Goal: Task Accomplishment & Management: Use online tool/utility

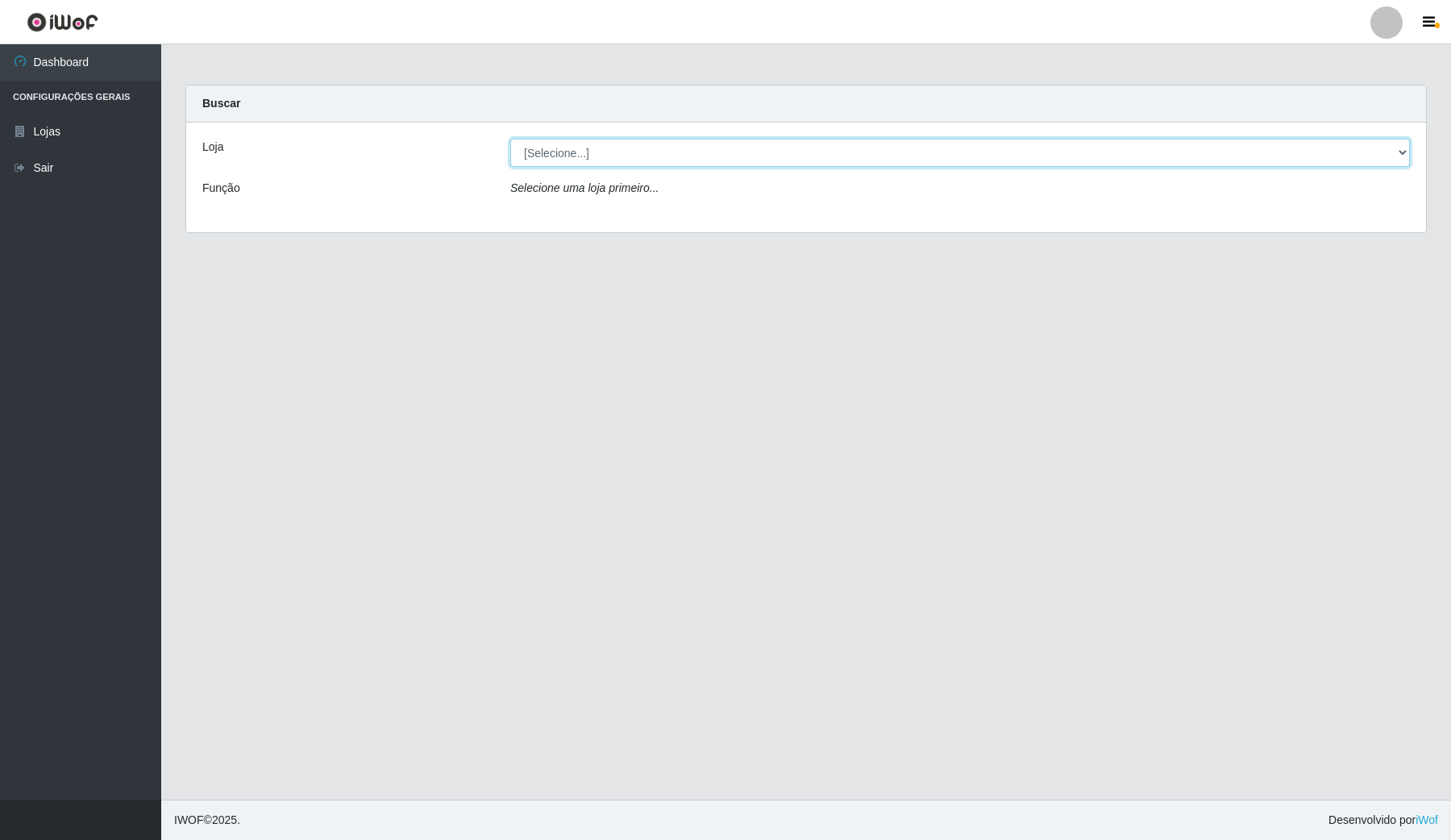
click at [1323, 152] on select "[Selecione...] Rede Compras Supermercados - LOJA 4" at bounding box center [960, 153] width 900 height 28
select select "159"
click at [510, 138] on select "[Selecione...] Rede Compras Supermercados - LOJA 4" at bounding box center [960, 153] width 900 height 28
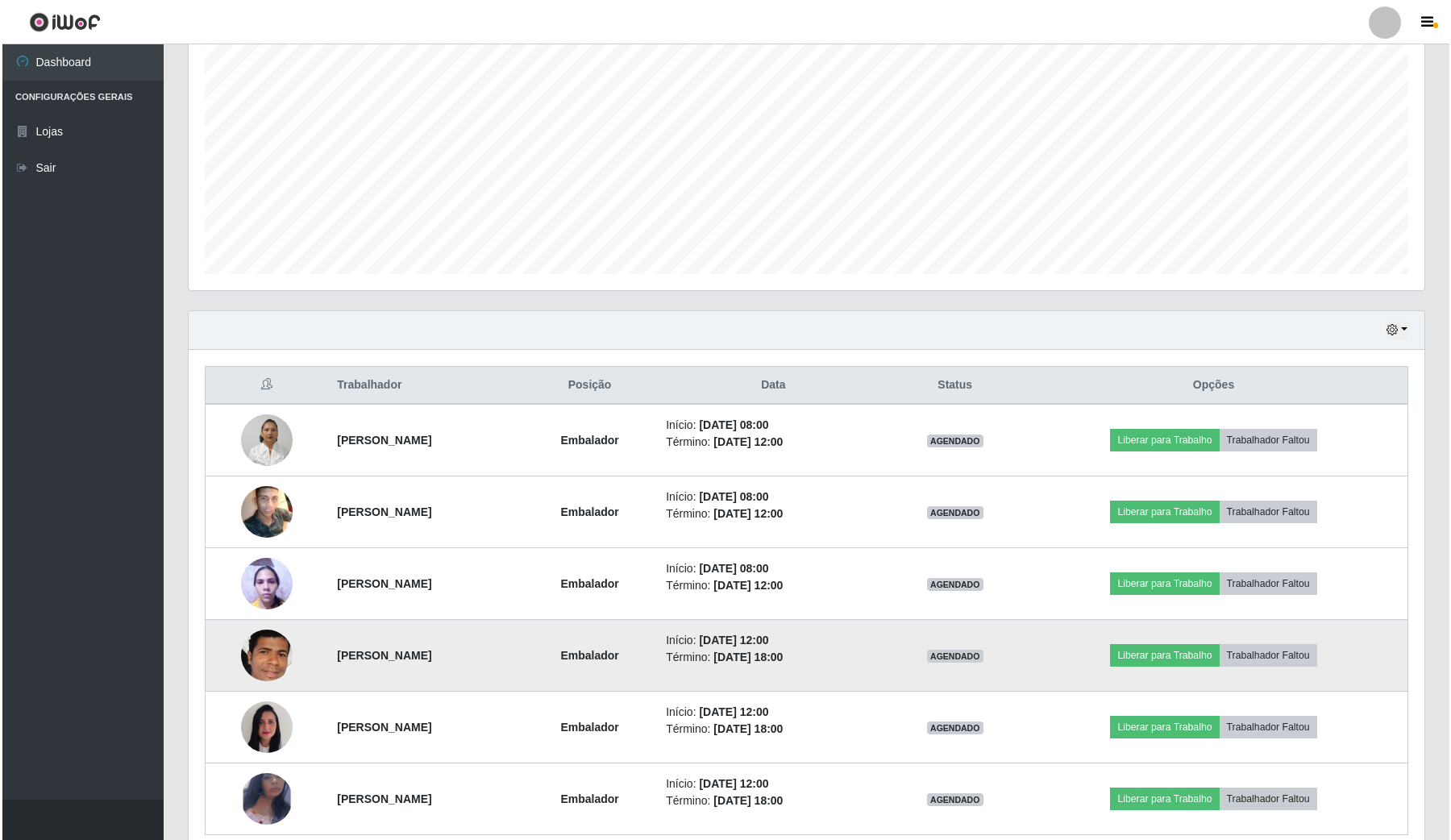
scroll to position [376, 0]
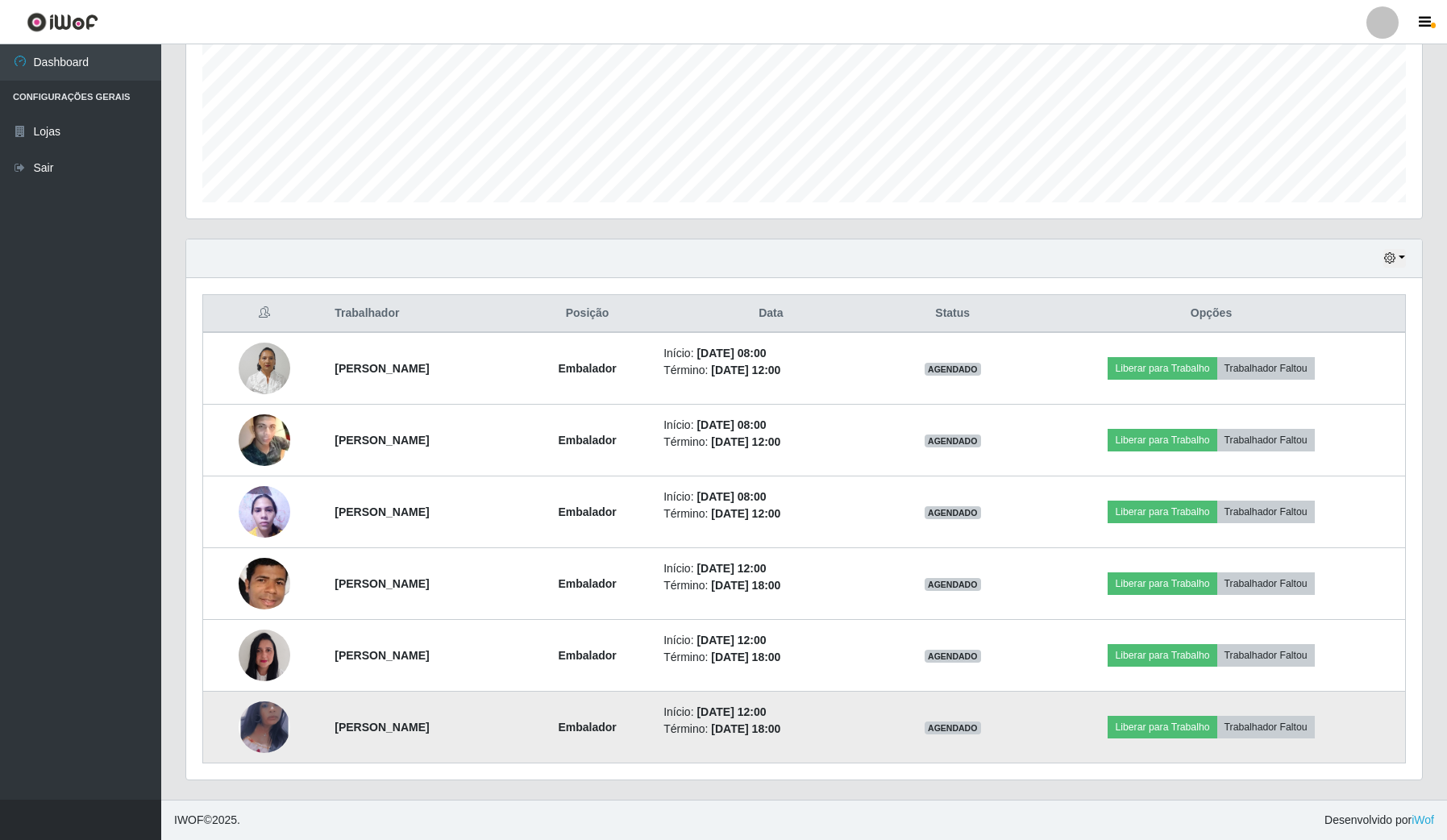
click at [266, 715] on img at bounding box center [265, 726] width 51 height 83
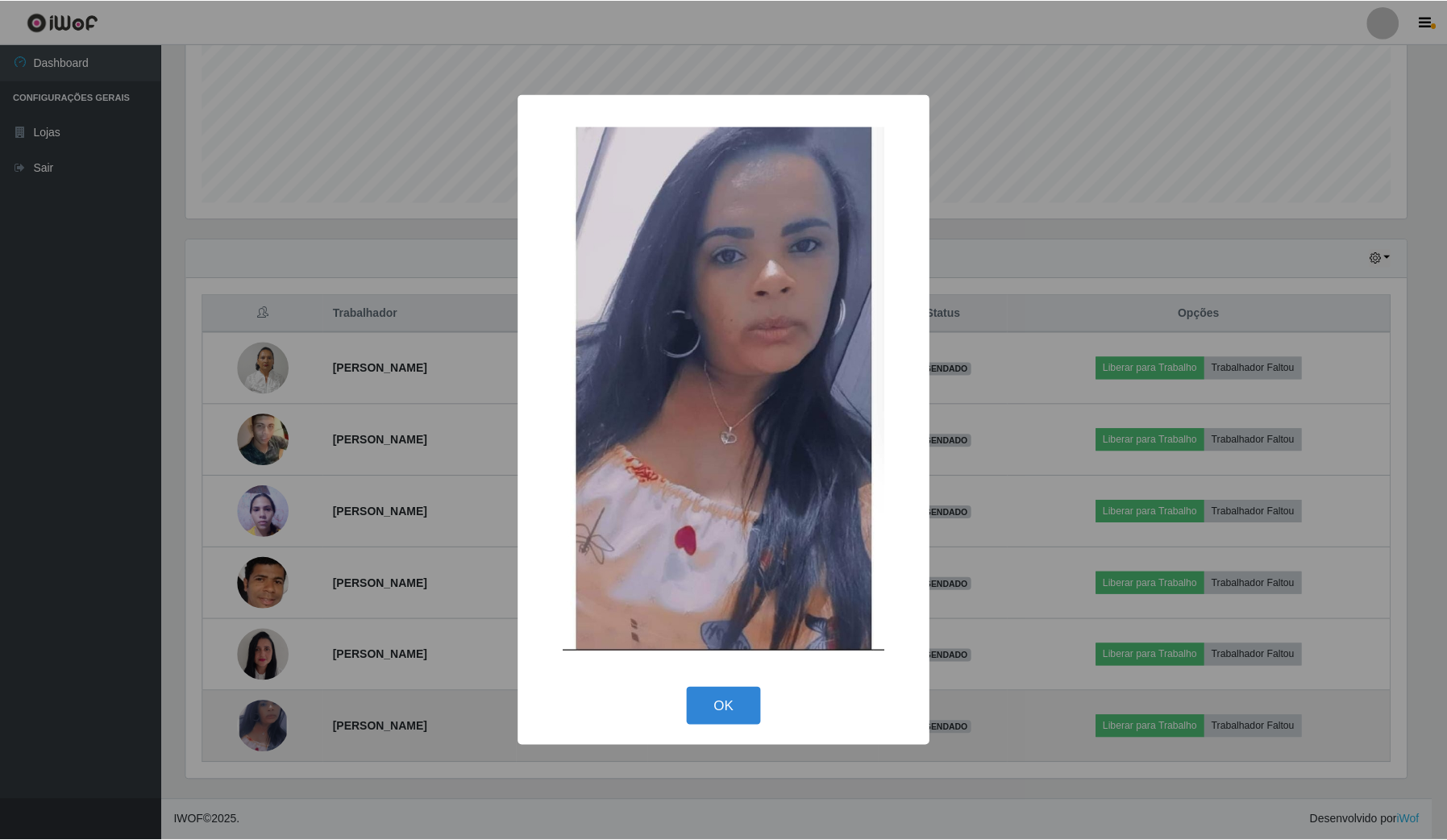
scroll to position [336, 1223]
click at [266, 715] on div "× OK Cancel" at bounding box center [725, 420] width 1451 height 840
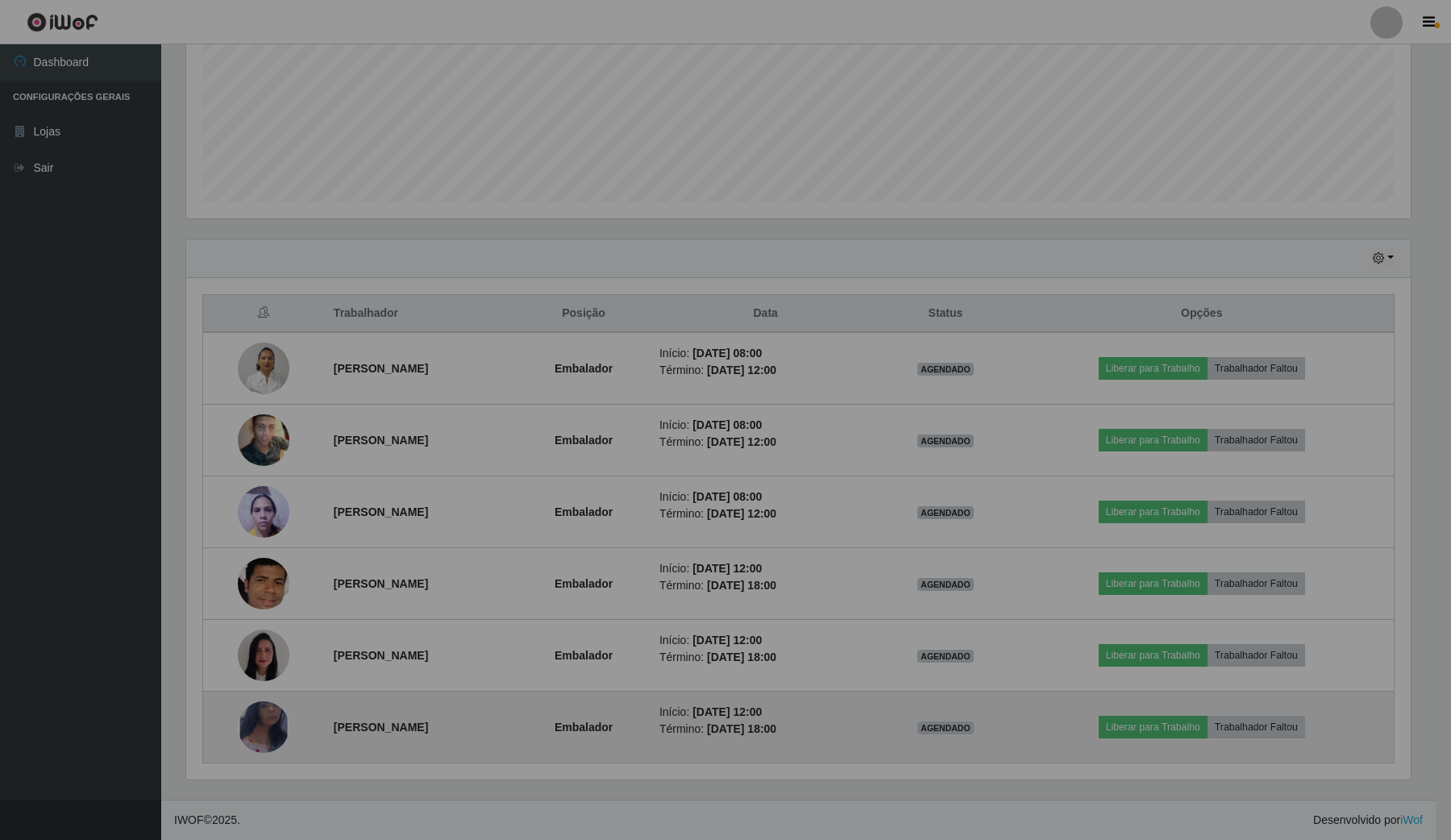
scroll to position [336, 1235]
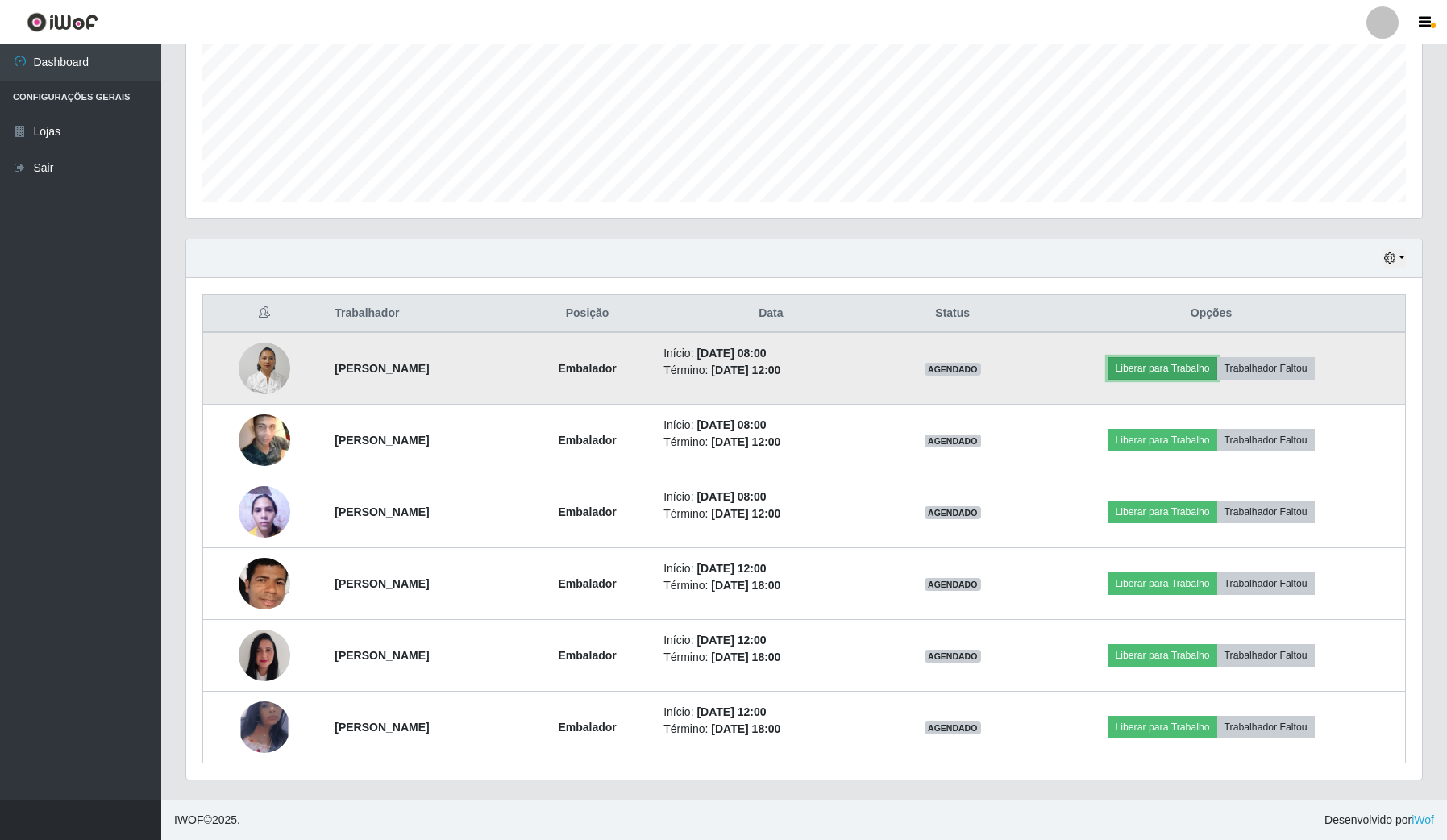
click at [1206, 361] on button "Liberar para Trabalho" at bounding box center [1162, 369] width 109 height 23
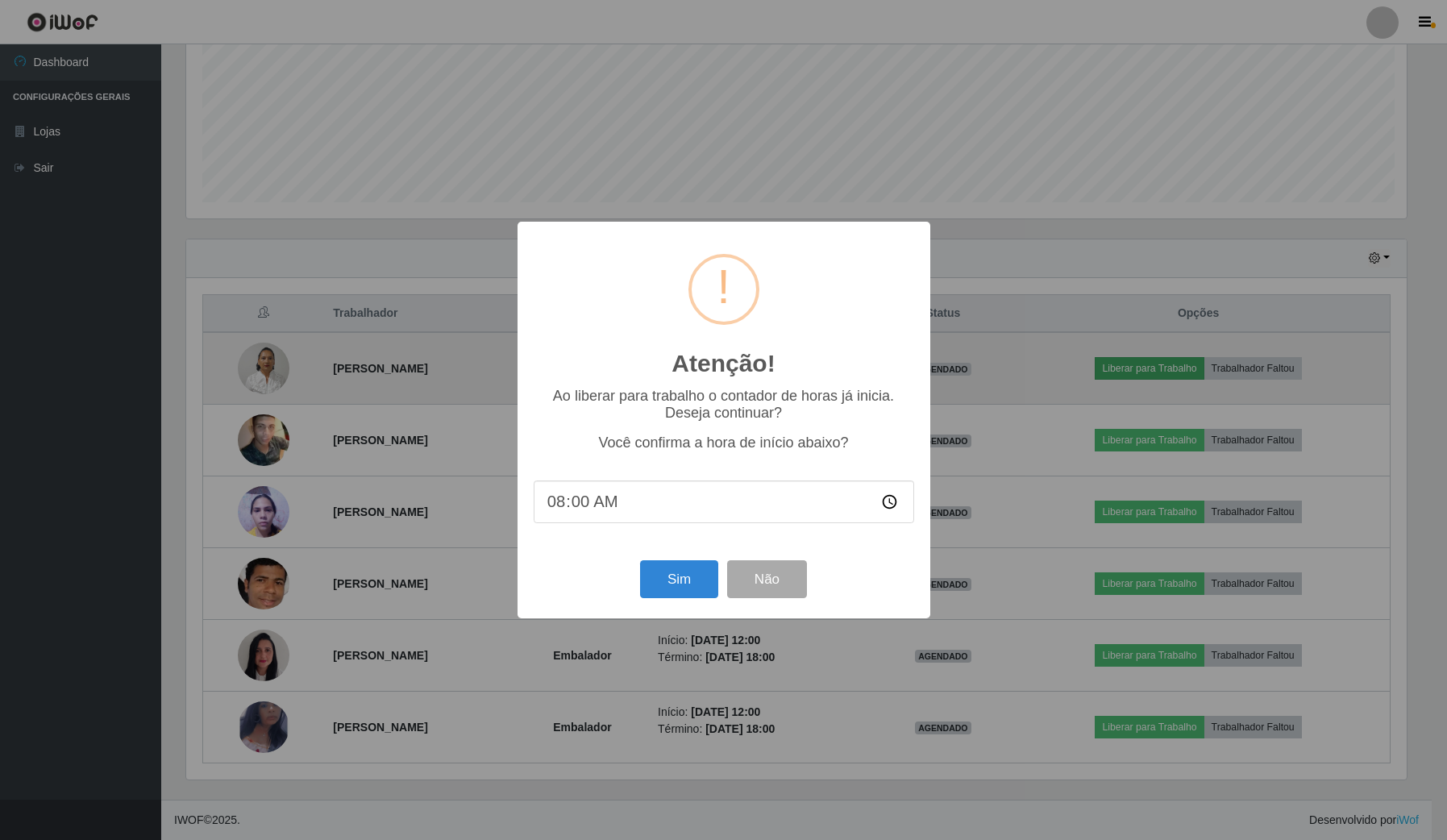
scroll to position [336, 1223]
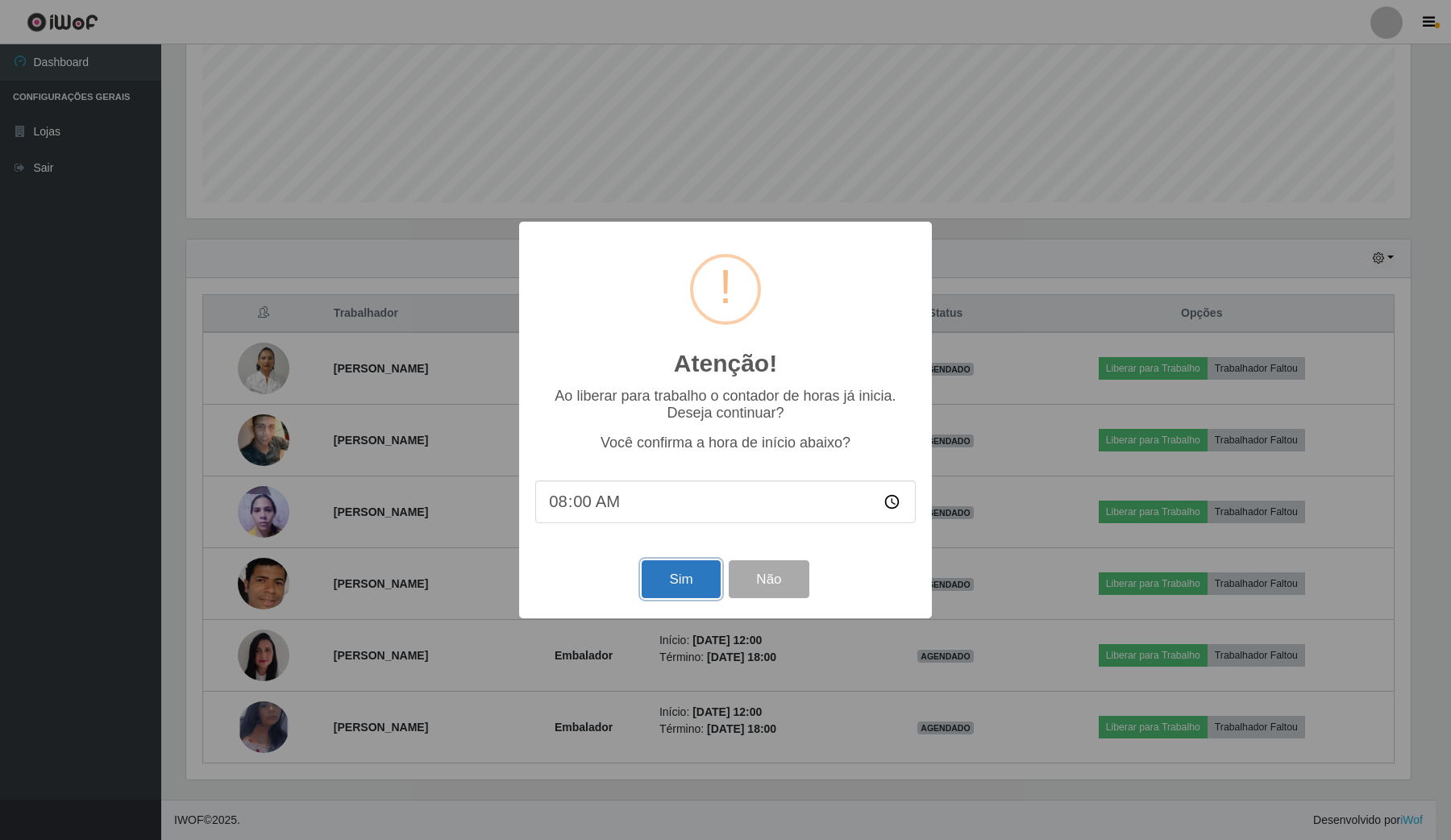
click at [685, 571] on button "Sim" at bounding box center [681, 579] width 78 height 38
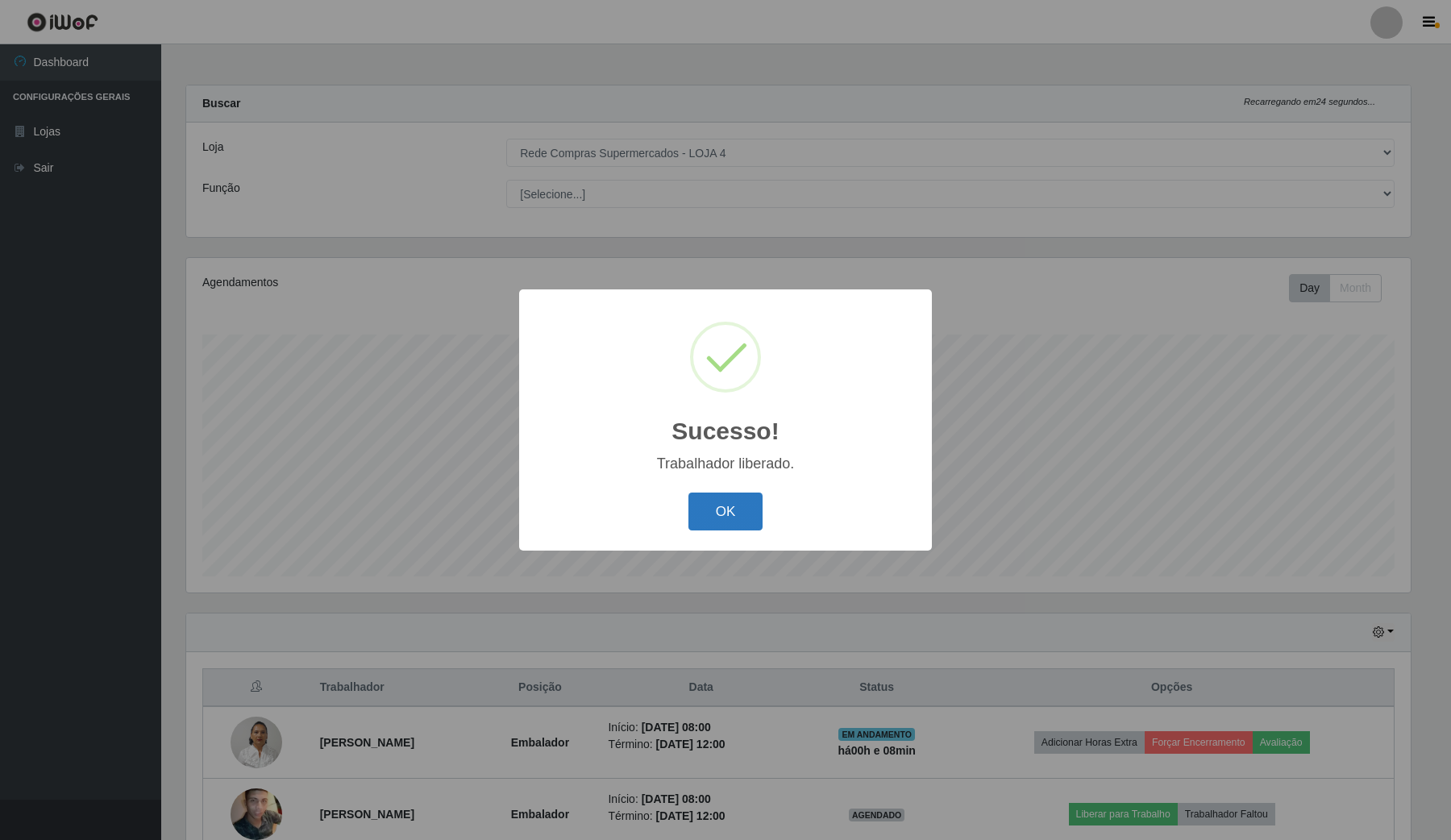
click at [716, 520] on button "OK" at bounding box center [726, 511] width 75 height 38
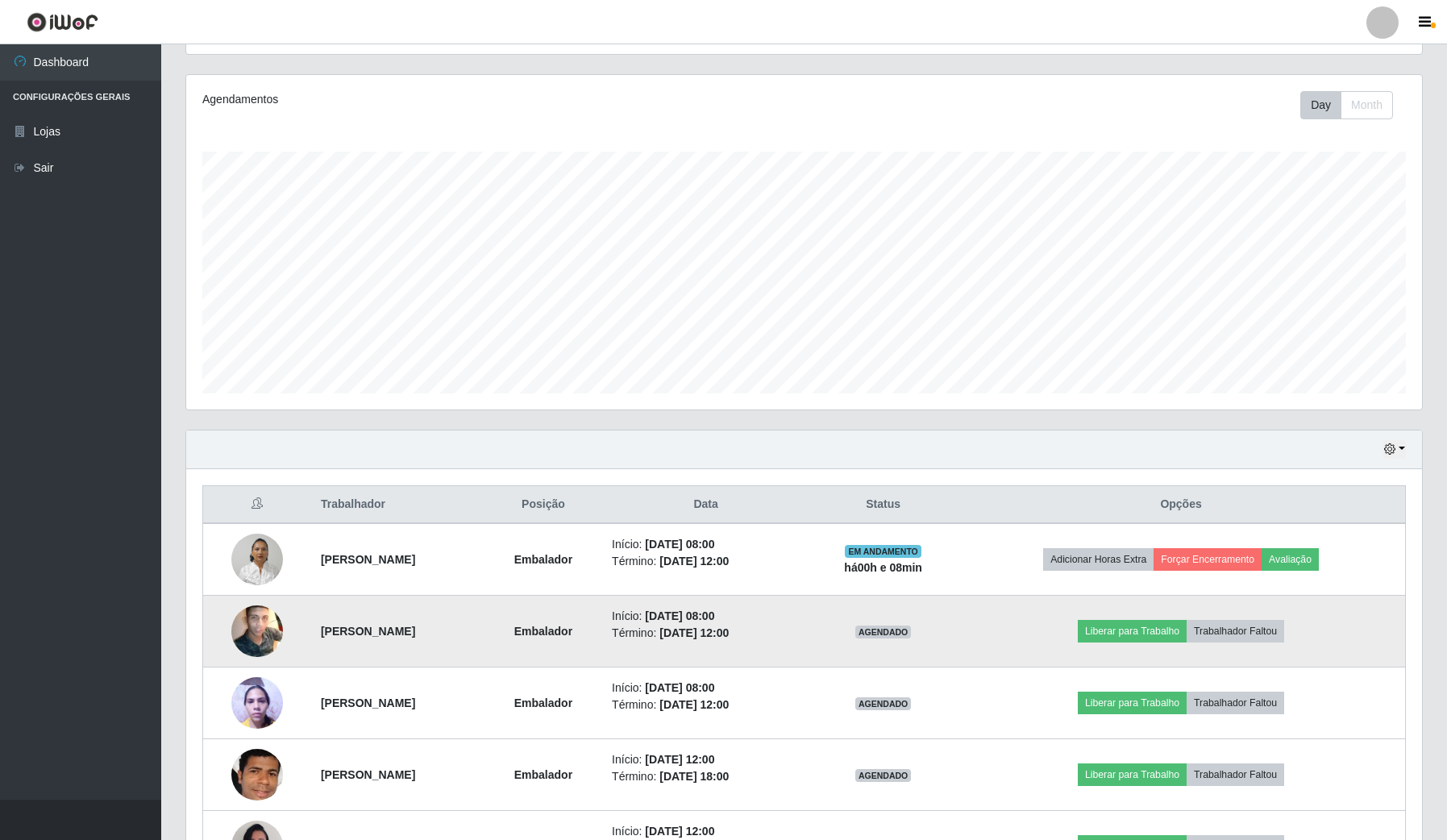
scroll to position [201, 0]
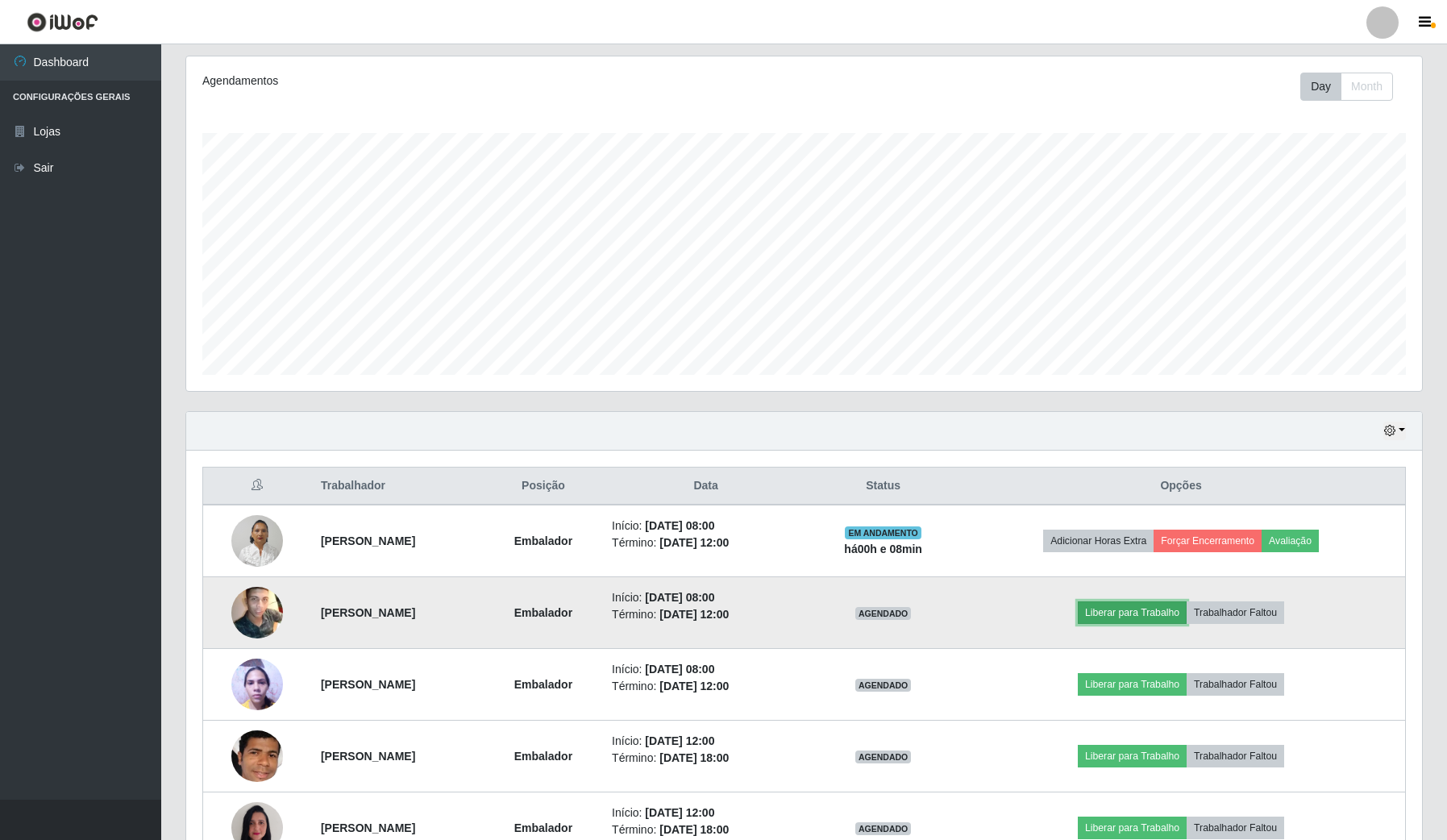
click at [1162, 621] on button "Liberar para Trabalho" at bounding box center [1131, 612] width 109 height 23
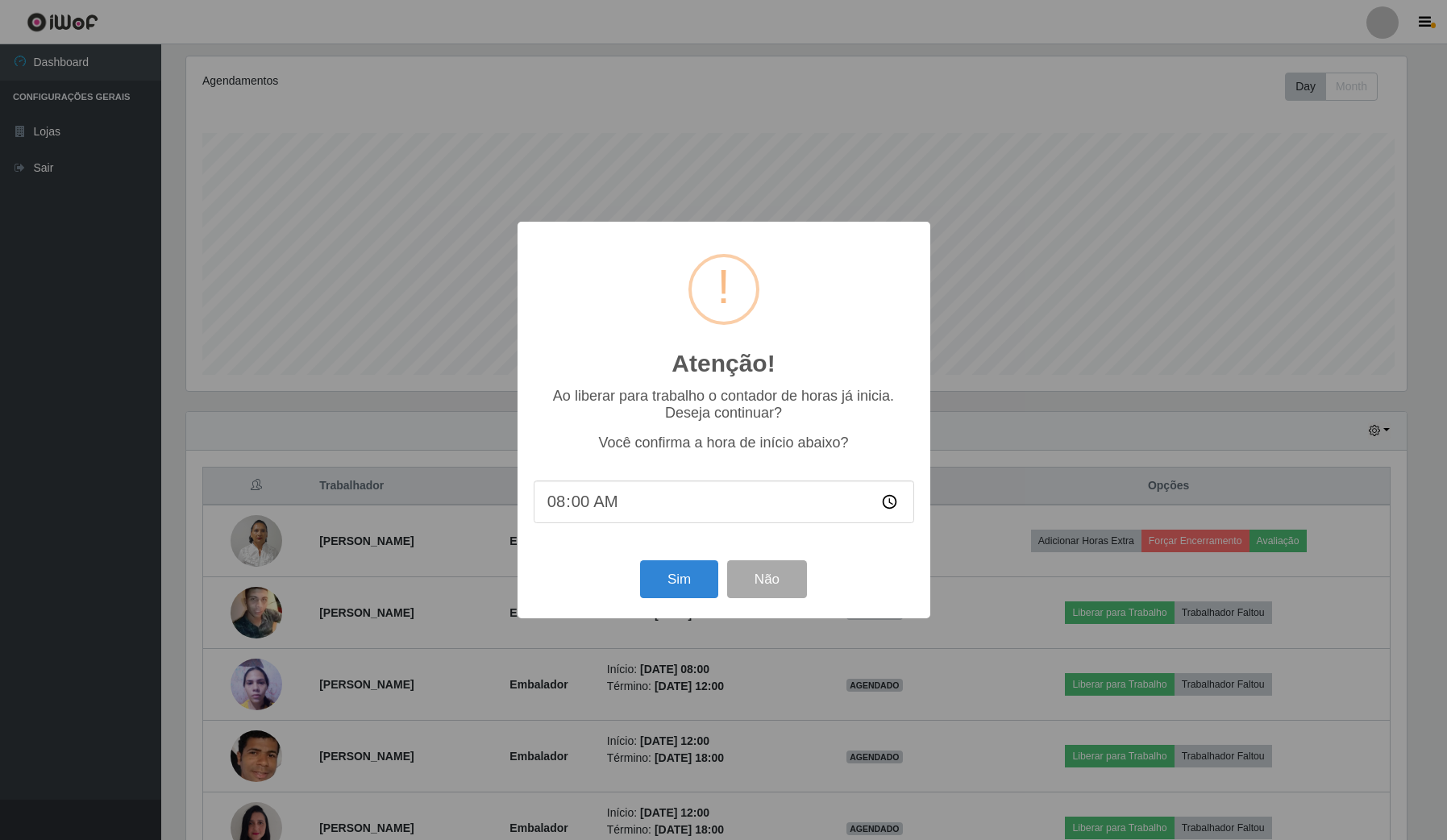
scroll to position [336, 1223]
click at [682, 560] on div "Sim Não" at bounding box center [724, 578] width 380 height 46
click at [698, 578] on button "Sim" at bounding box center [681, 579] width 78 height 38
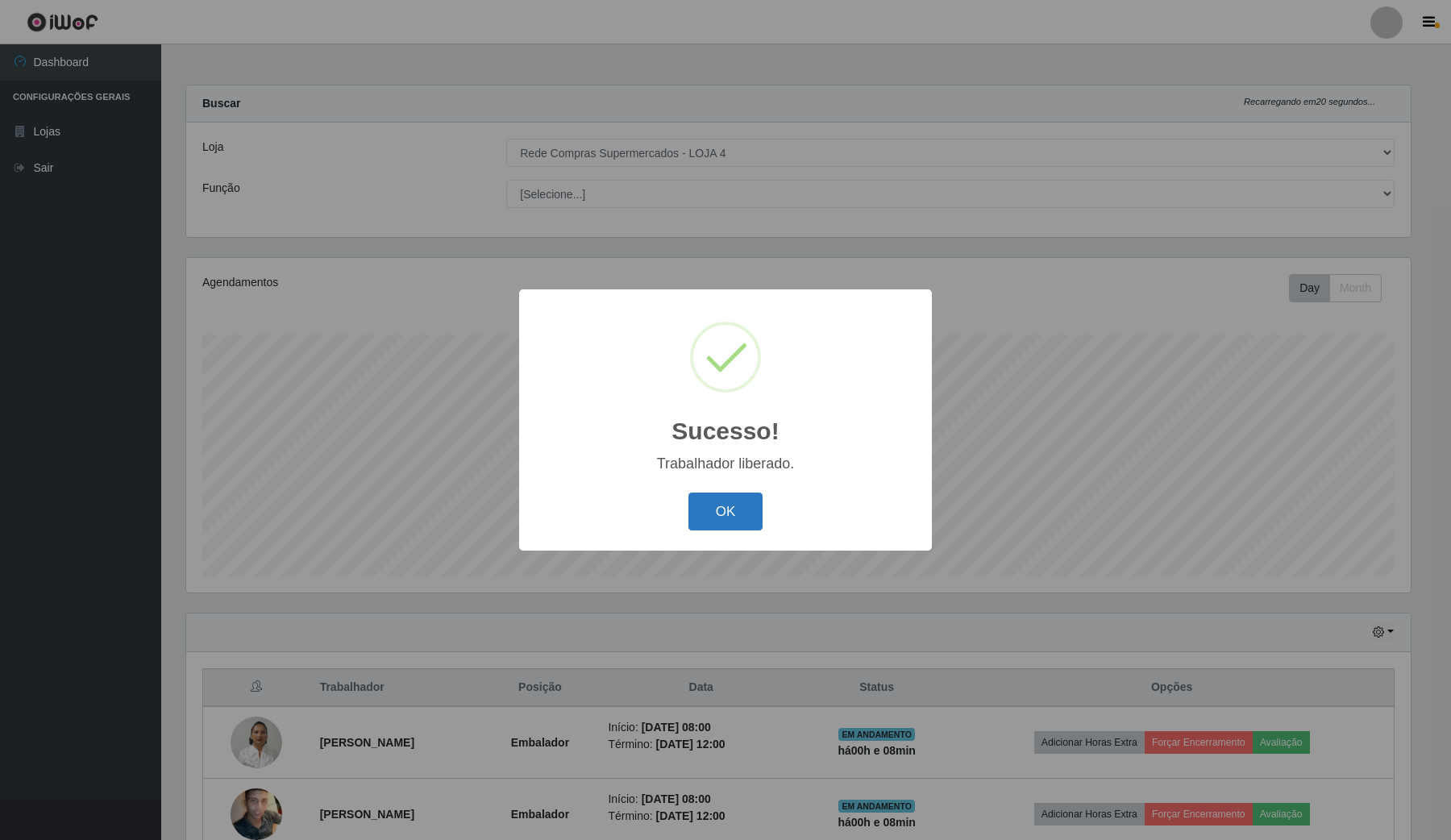
click at [736, 506] on button "OK" at bounding box center [726, 511] width 75 height 38
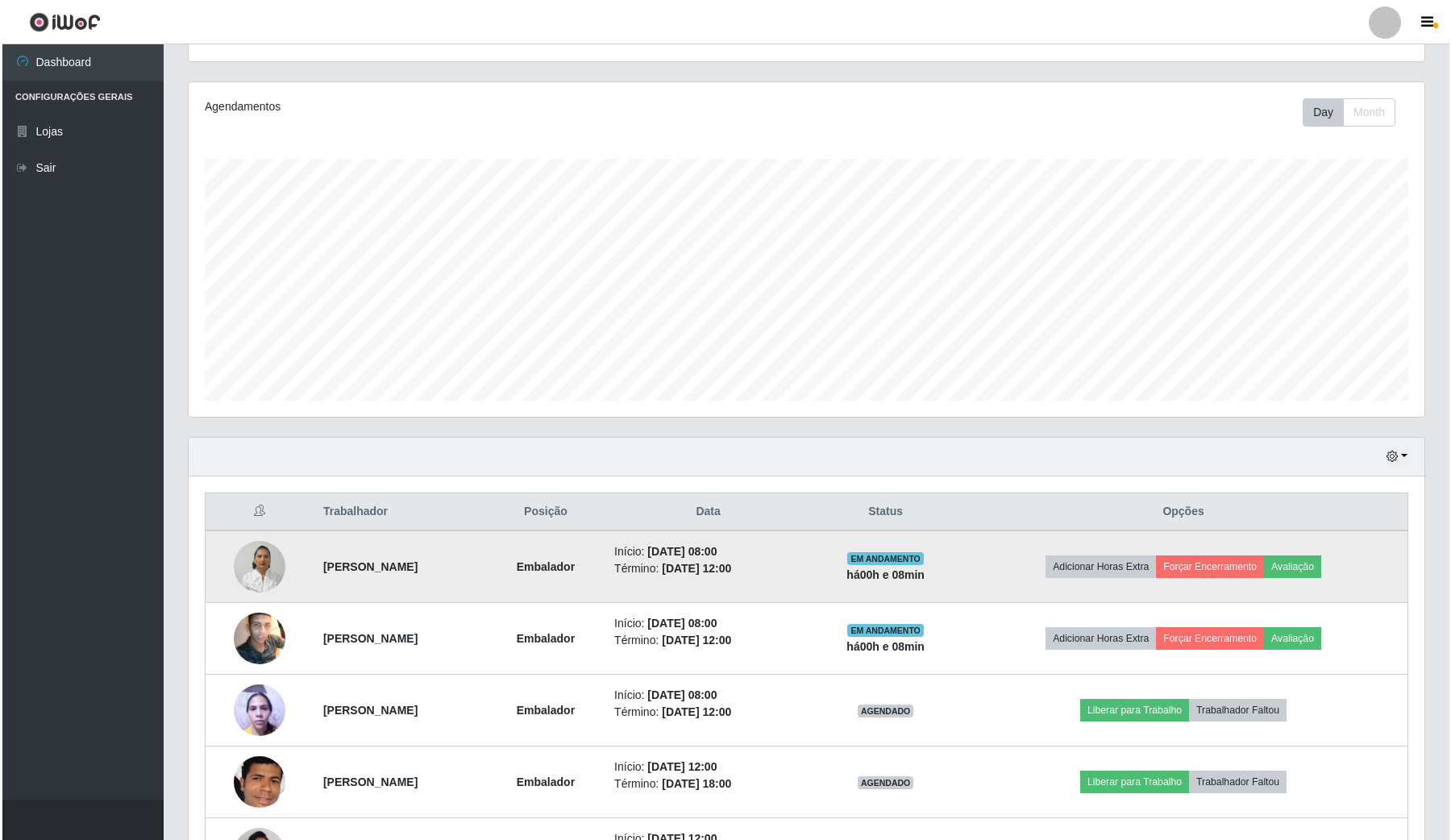
scroll to position [201, 0]
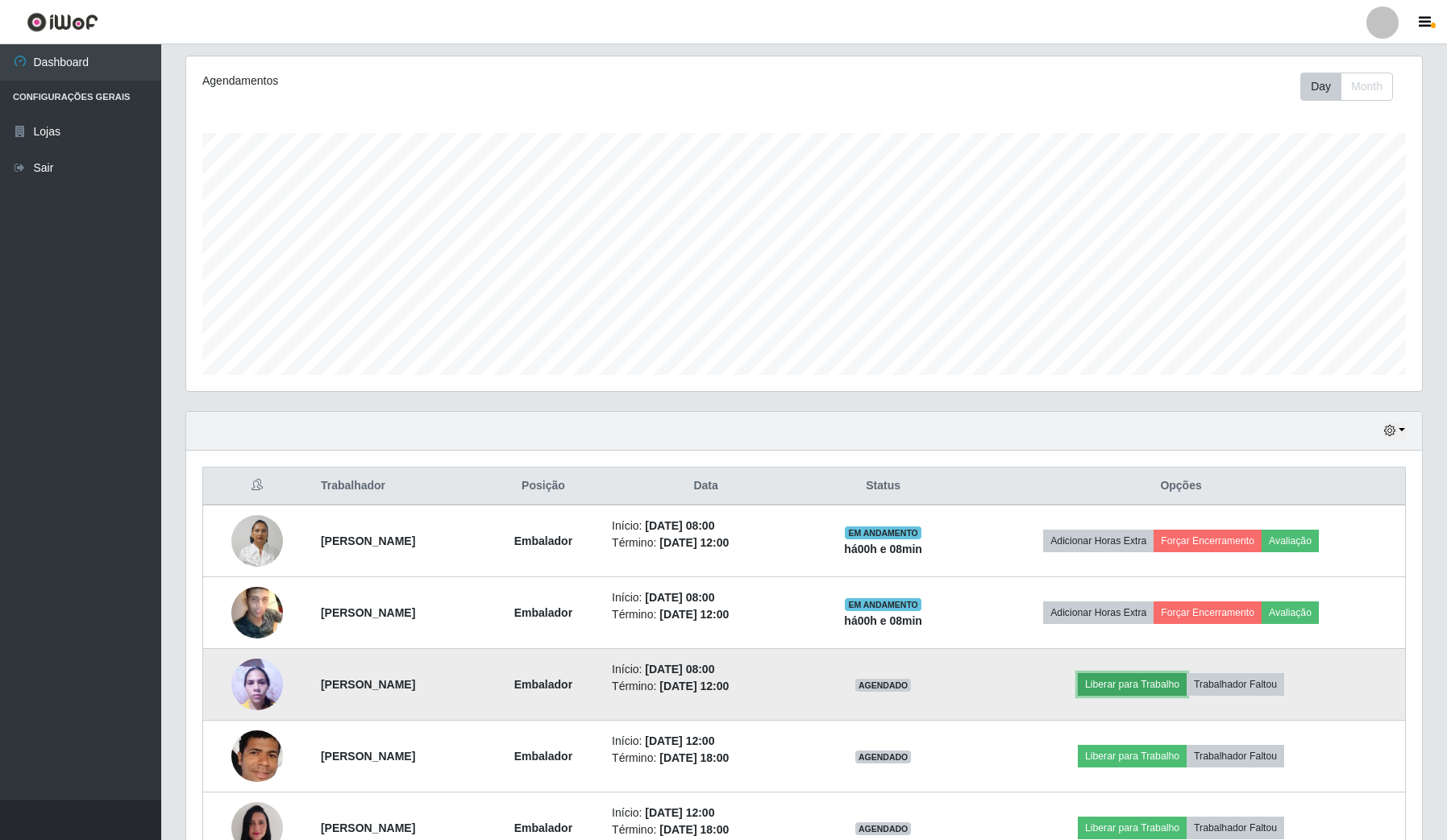
click at [1163, 685] on button "Liberar para Trabalho" at bounding box center [1131, 685] width 109 height 23
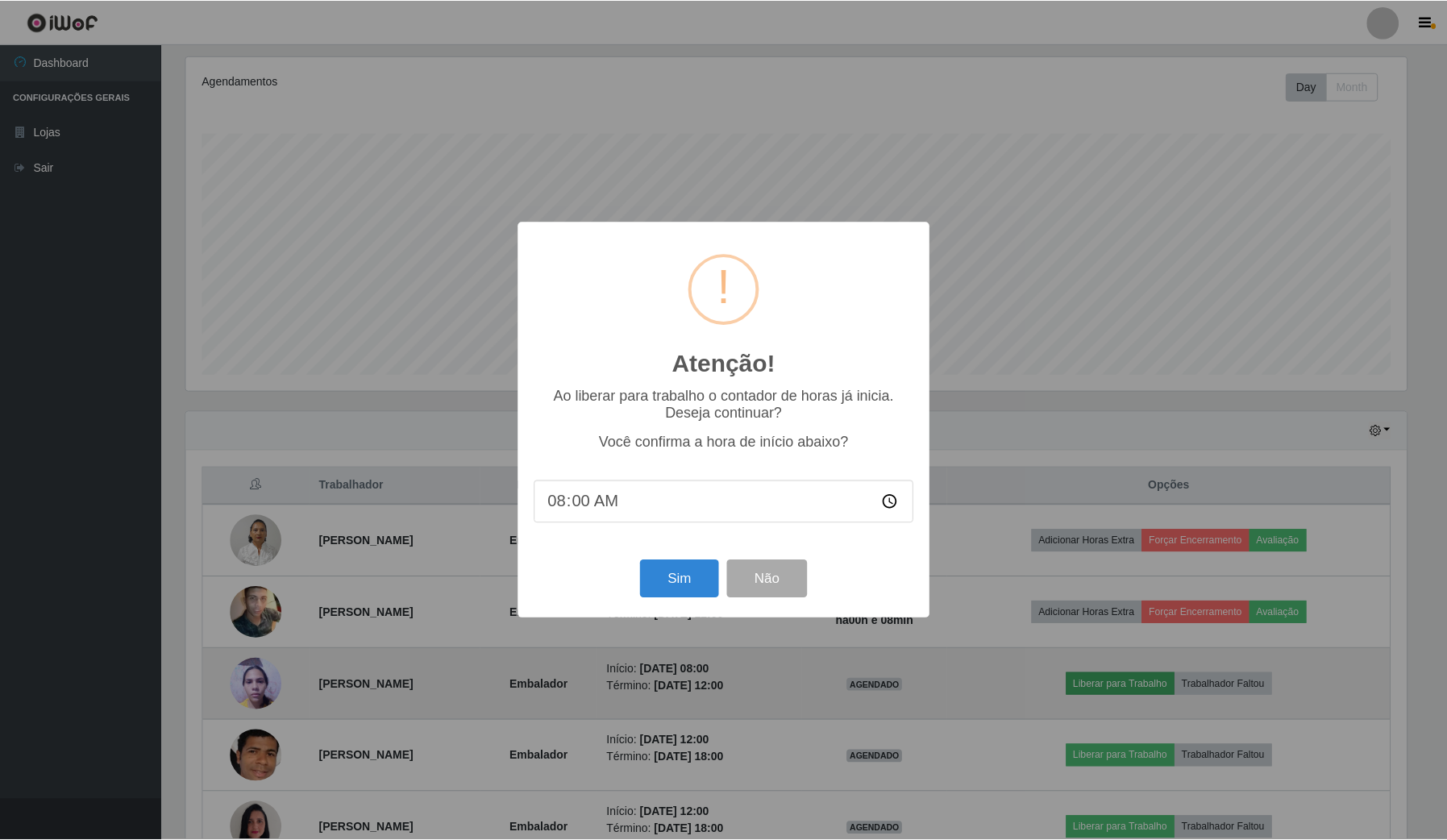
scroll to position [336, 1223]
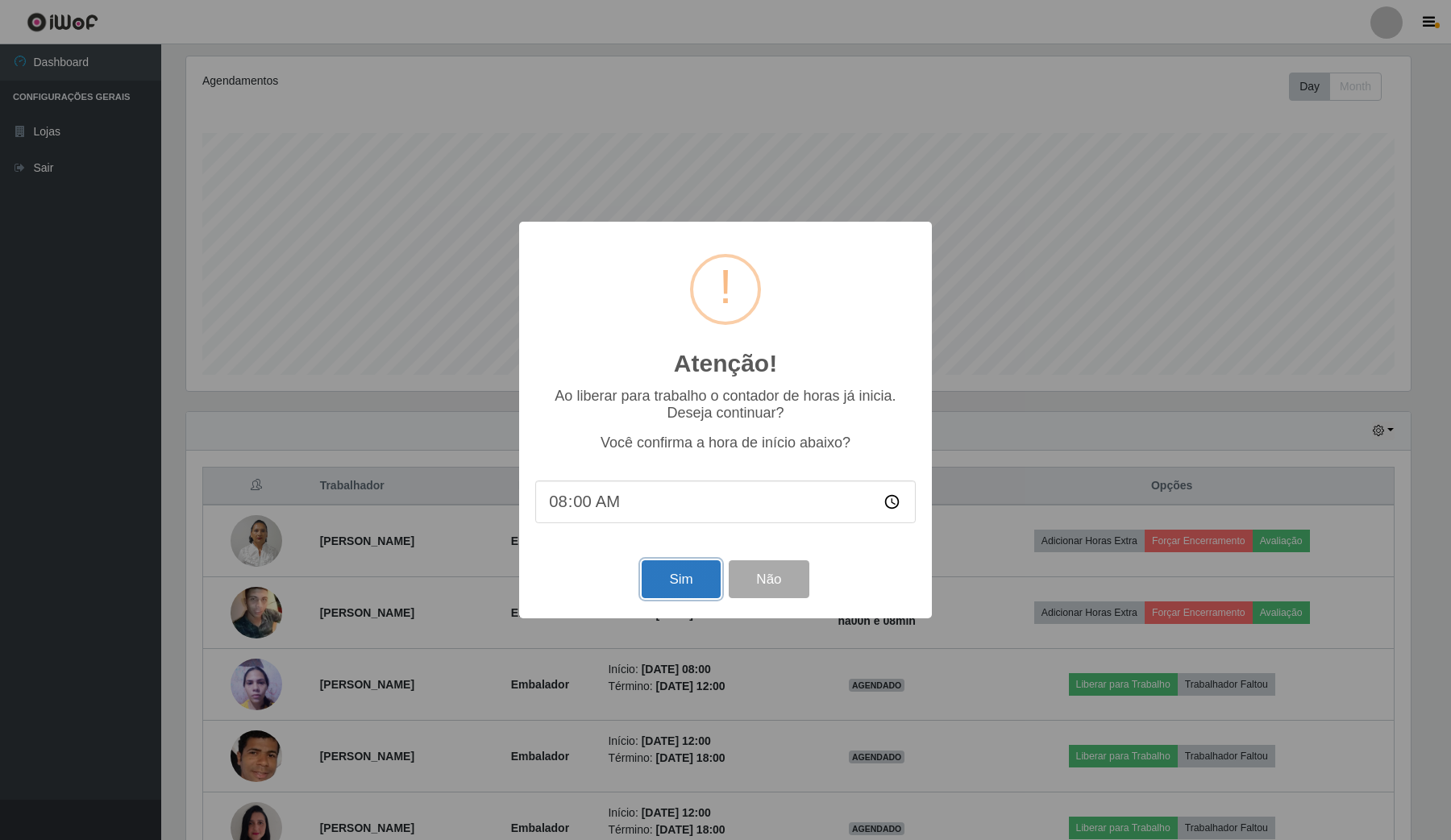
click at [707, 594] on button "Sim" at bounding box center [681, 579] width 78 height 38
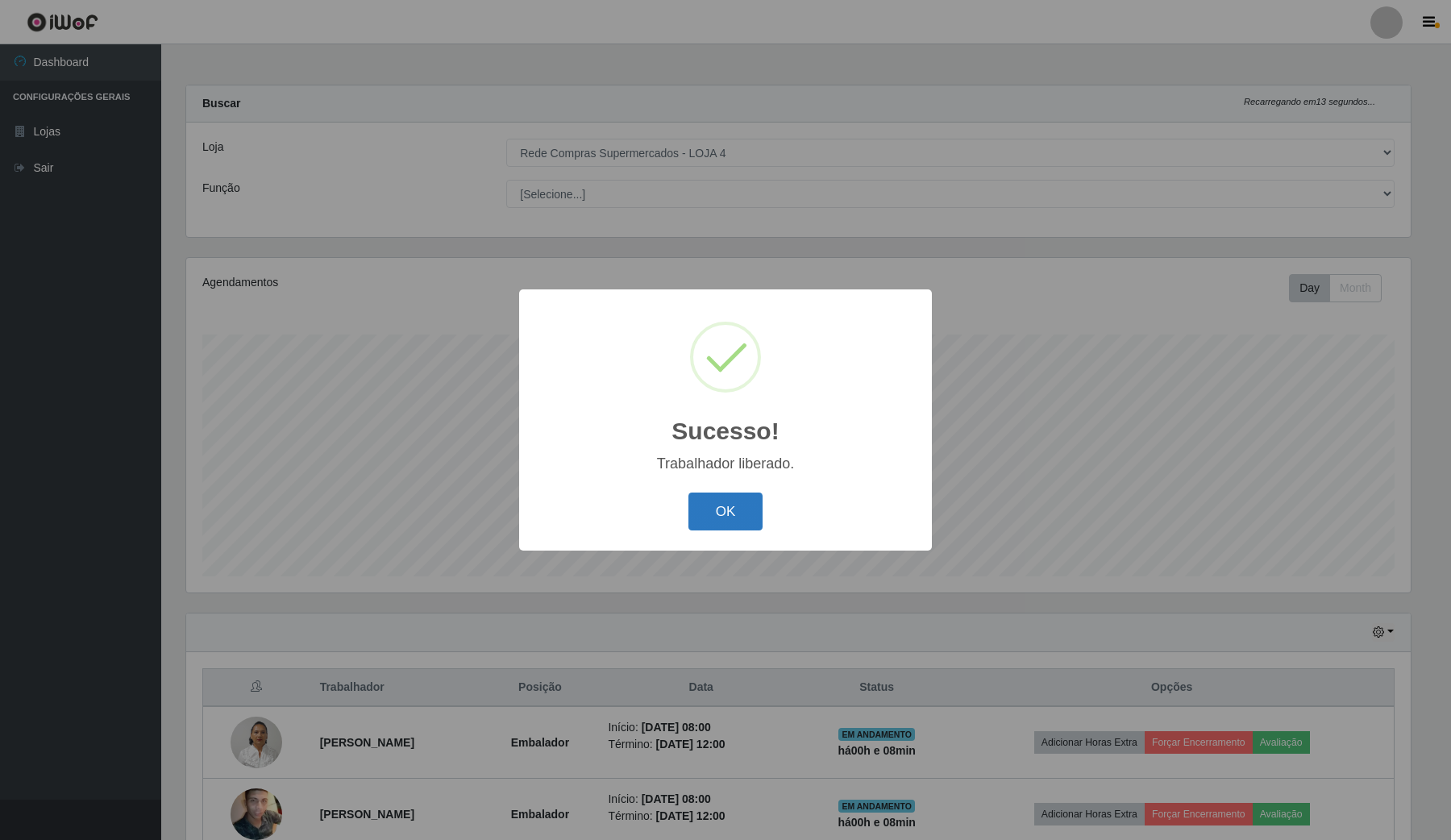
click at [754, 520] on button "OK" at bounding box center [726, 511] width 75 height 38
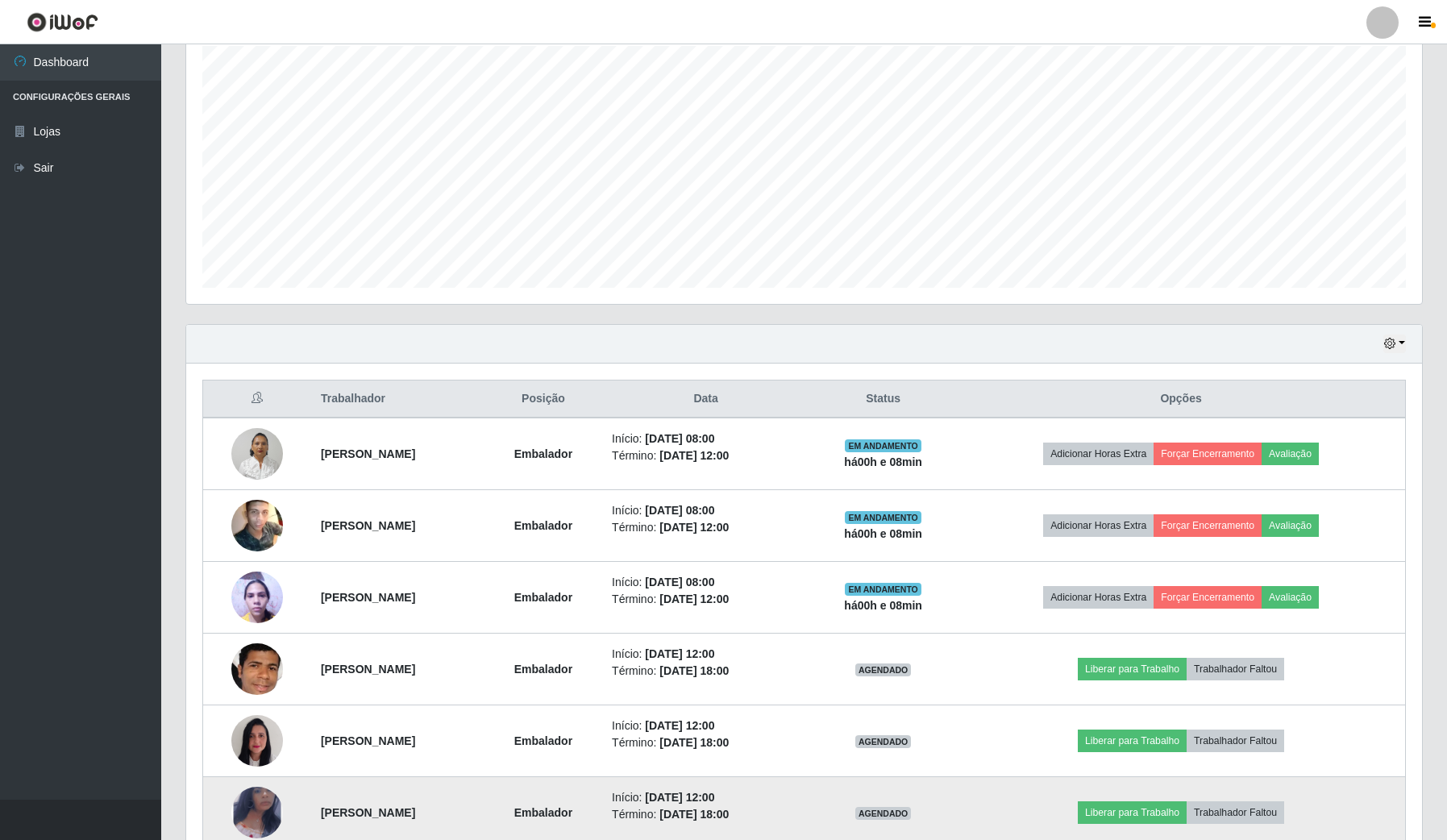
scroll to position [376, 0]
